Goal: Task Accomplishment & Management: Manage account settings

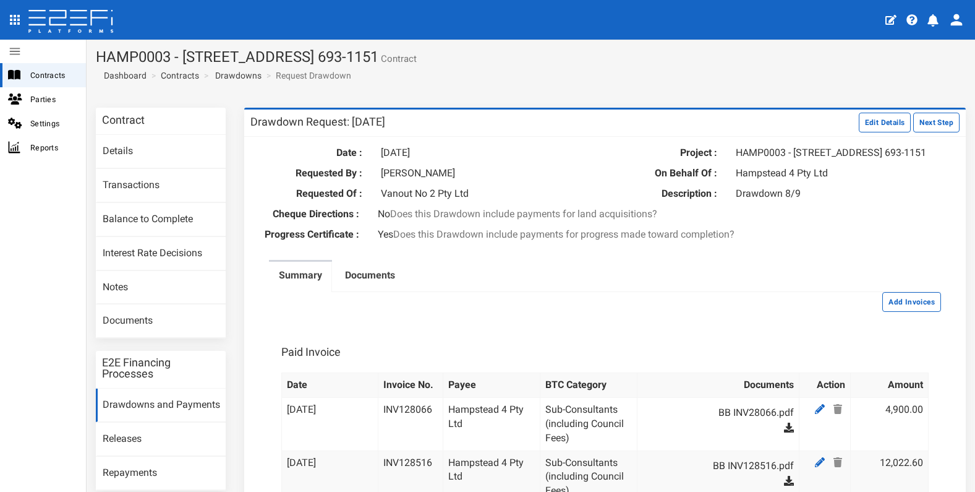
scroll to position [1241, 0]
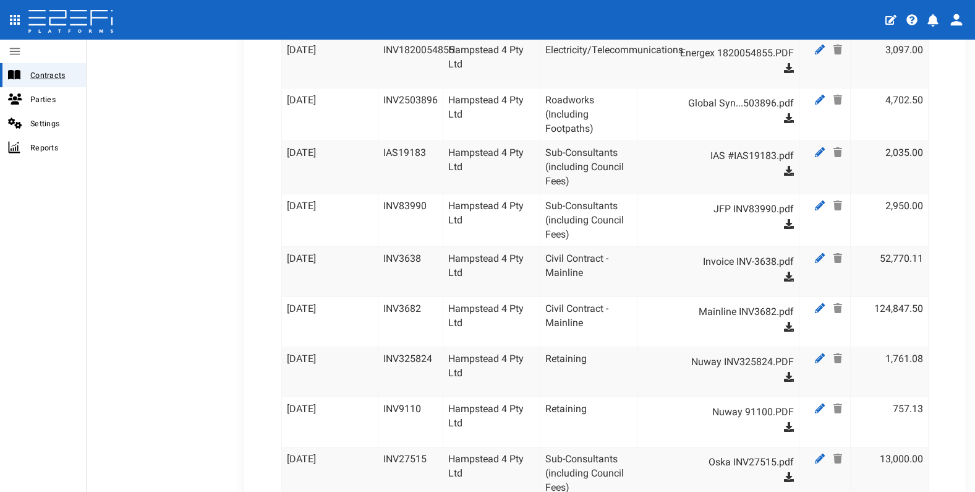
click at [48, 77] on span "Contracts" at bounding box center [53, 75] width 46 height 14
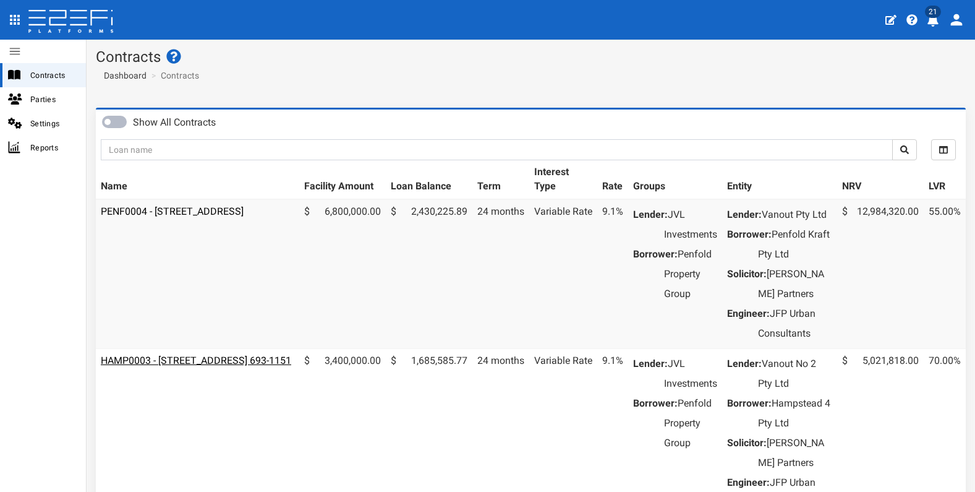
click at [240, 366] on link "HAMP0003 - [STREET_ADDRESS] 693-1151" at bounding box center [196, 360] width 190 height 12
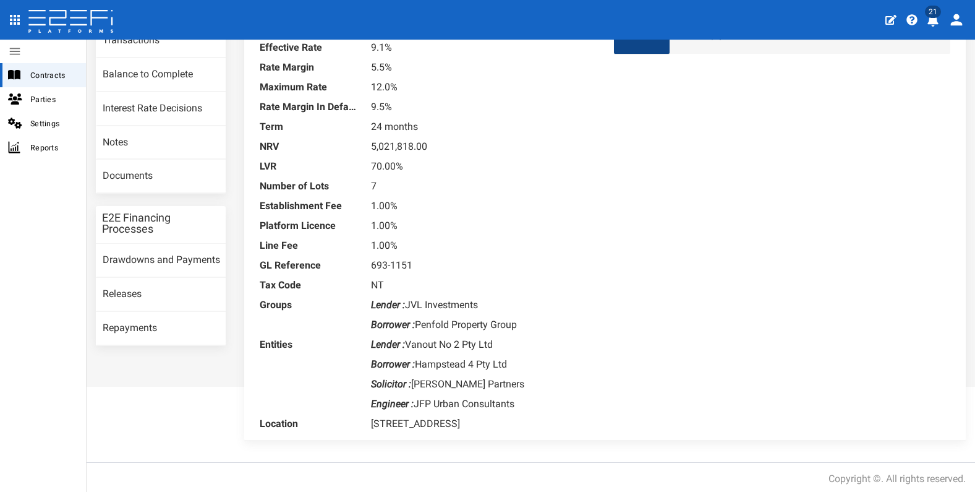
scroll to position [137, 0]
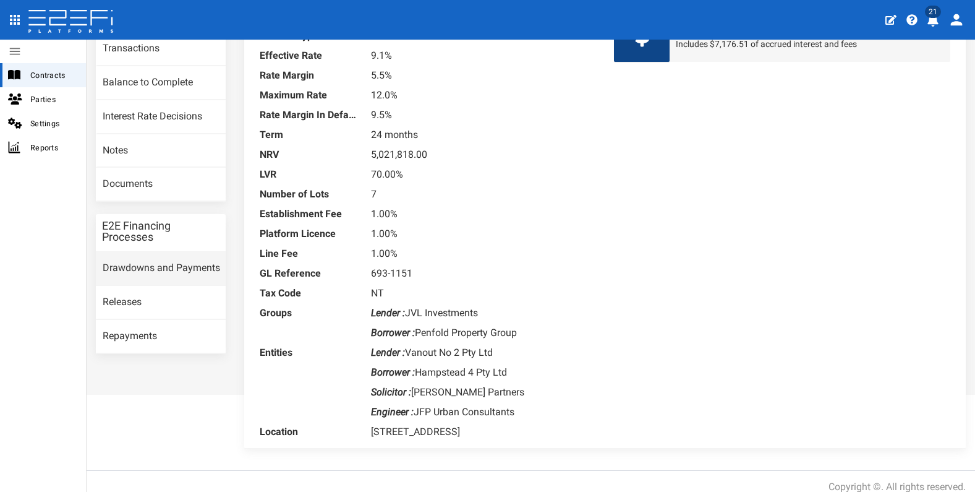
click at [157, 274] on link "Drawdowns and Payments" at bounding box center [161, 268] width 130 height 33
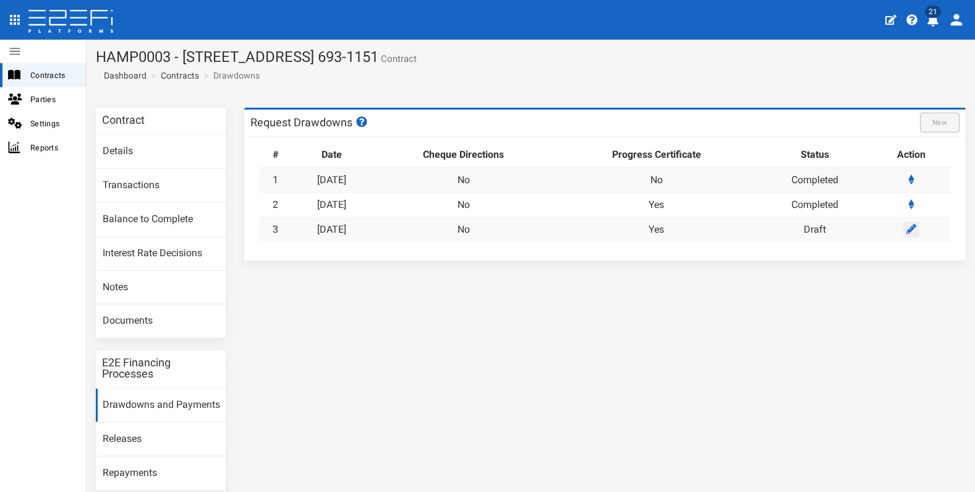
click at [903, 232] on link at bounding box center [911, 228] width 16 height 15
click at [906, 226] on icon at bounding box center [911, 229] width 10 height 10
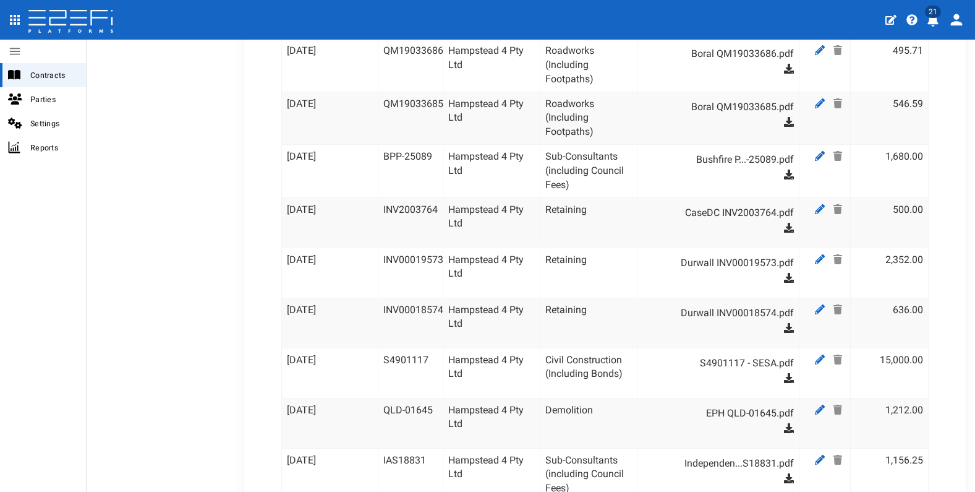
scroll to position [2977, 0]
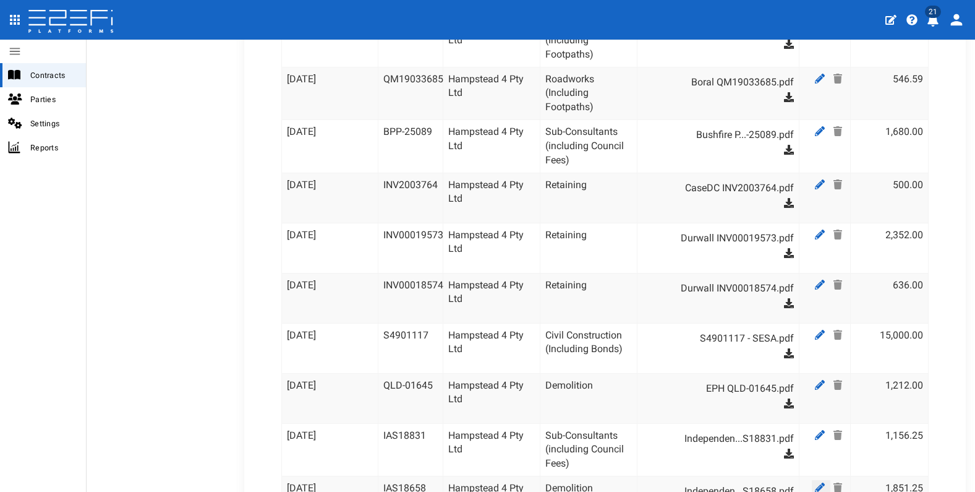
click at [815, 482] on icon at bounding box center [820, 487] width 10 height 10
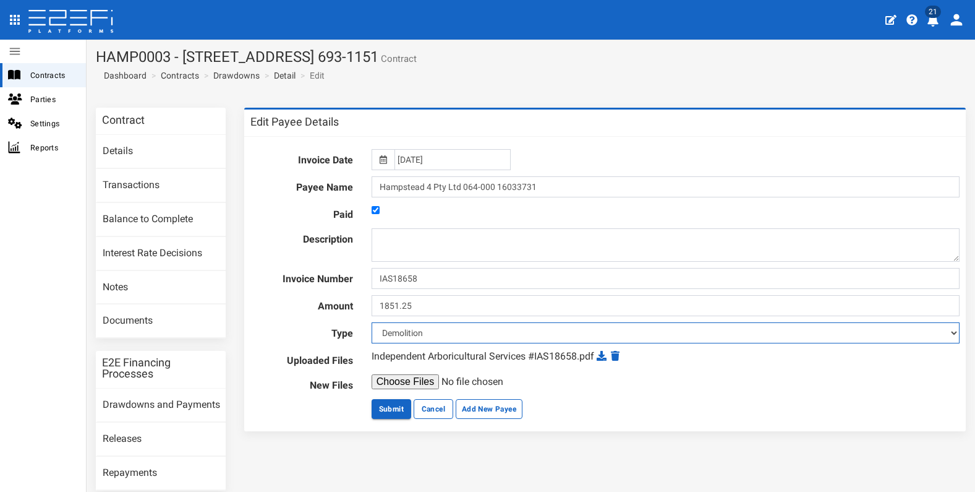
select select "Sub-Consultants (including Council Fees)~115~CONSULTANT/PROFESSIONAL FEES"
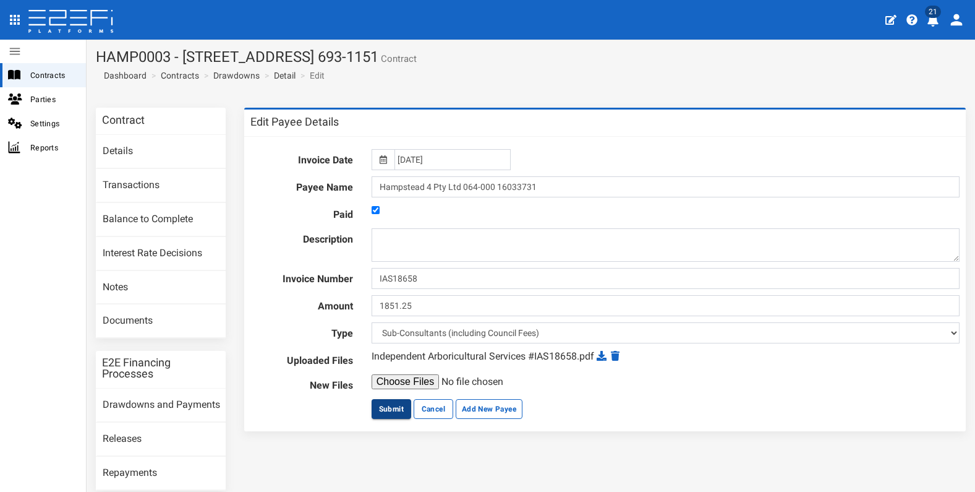
click at [396, 411] on button "Submit" at bounding box center [392, 409] width 40 height 20
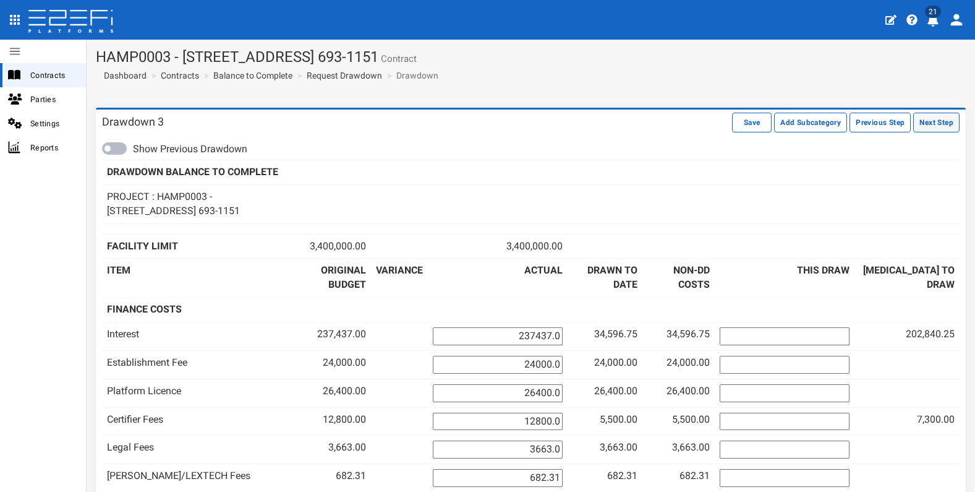
click at [927, 125] on button "Next Step" at bounding box center [936, 123] width 46 height 20
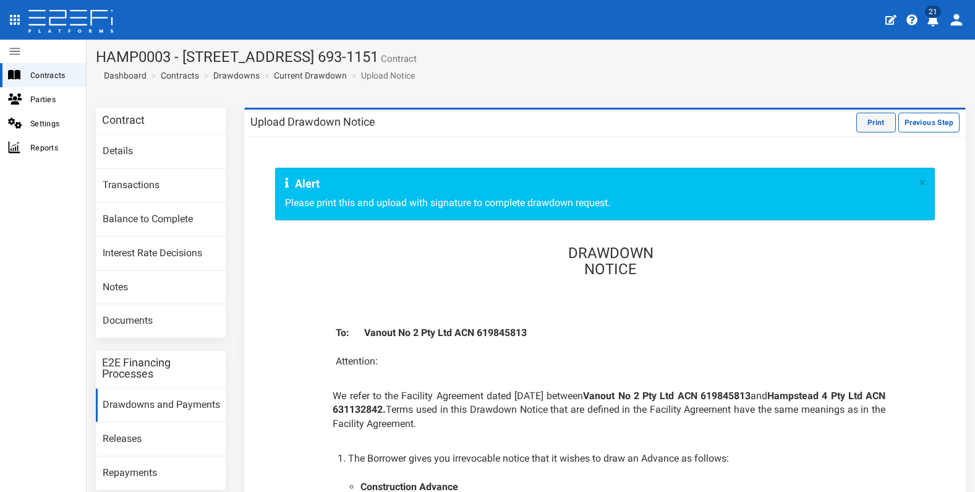
click at [868, 119] on button "Print" at bounding box center [876, 123] width 40 height 20
click at [869, 124] on button "Print" at bounding box center [876, 123] width 40 height 20
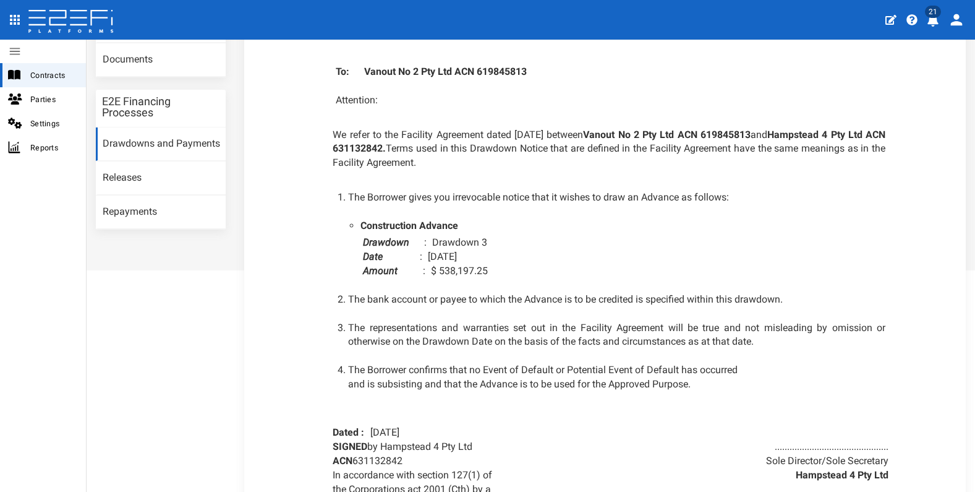
scroll to position [410, 0]
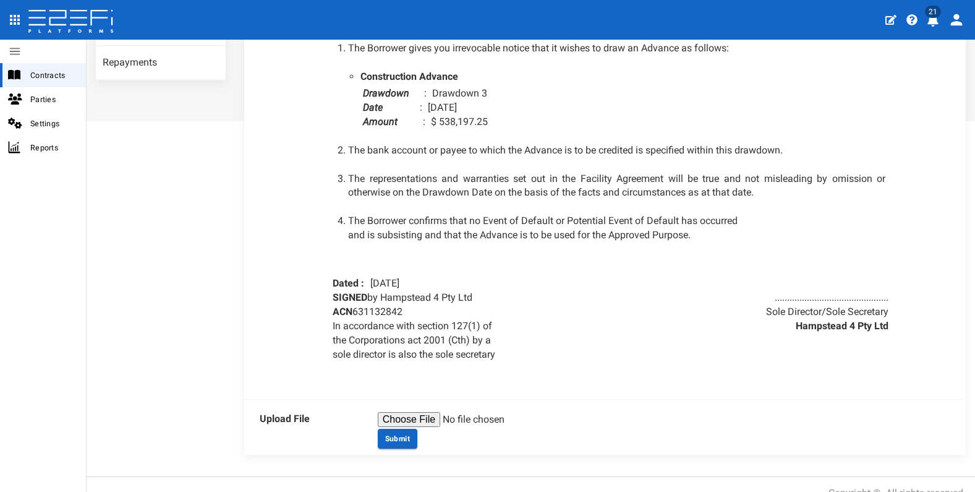
click at [421, 412] on input "file" at bounding box center [472, 419] width 189 height 15
type input "C:\fakepath\Drawdown Notice #3 15.09.25.pdf"
click at [402, 428] on button "Submit" at bounding box center [398, 438] width 40 height 20
